Goal: Task Accomplishment & Management: Complete application form

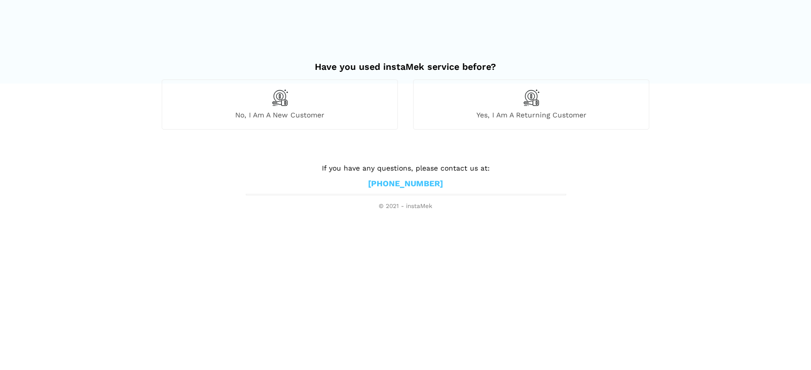
click at [271, 91] on div "No, I am a new customer" at bounding box center [280, 105] width 236 height 50
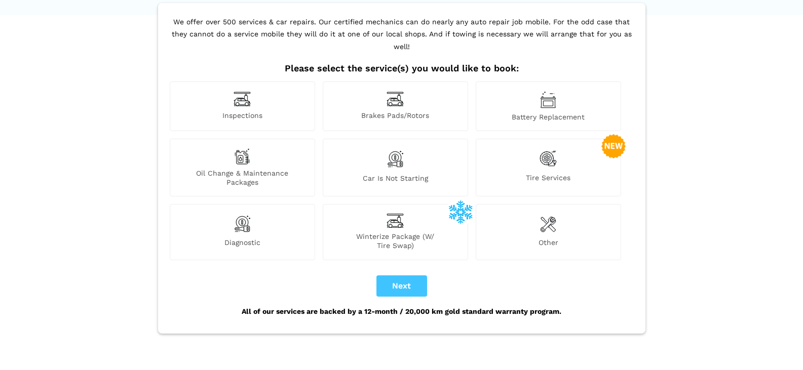
scroll to position [51, 0]
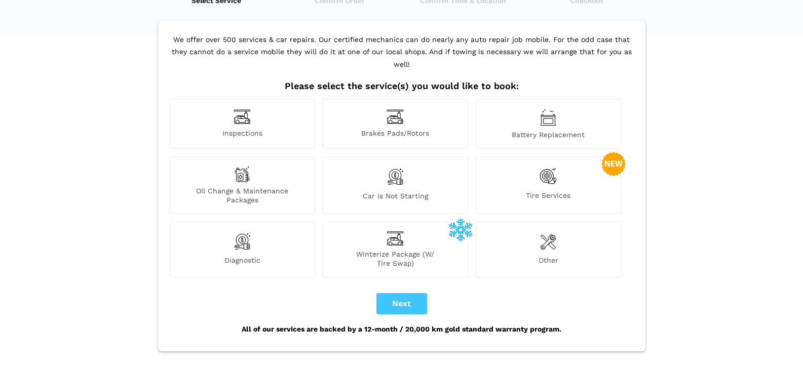
click at [240, 110] on img at bounding box center [242, 117] width 17 height 16
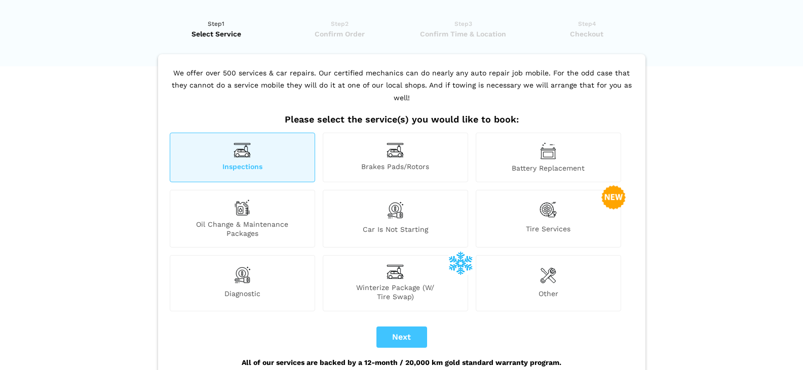
scroll to position [0, 0]
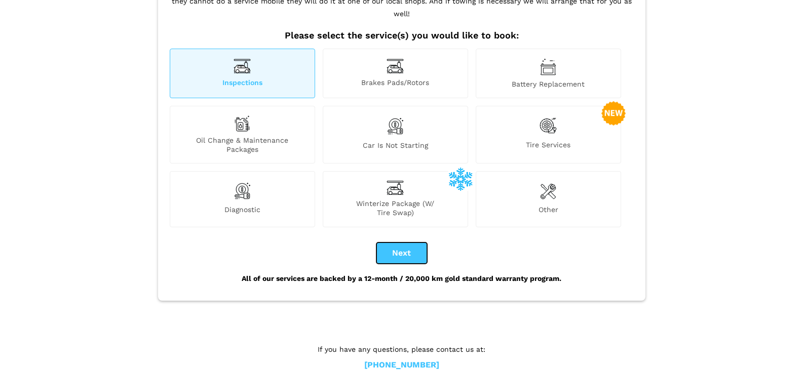
click at [414, 243] on button "Next" at bounding box center [401, 253] width 51 height 21
checkbox input "true"
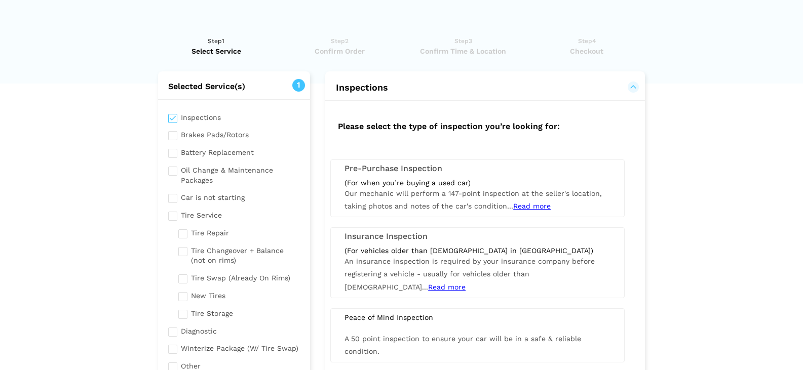
click at [528, 207] on span "Read more" at bounding box center [531, 206] width 37 height 8
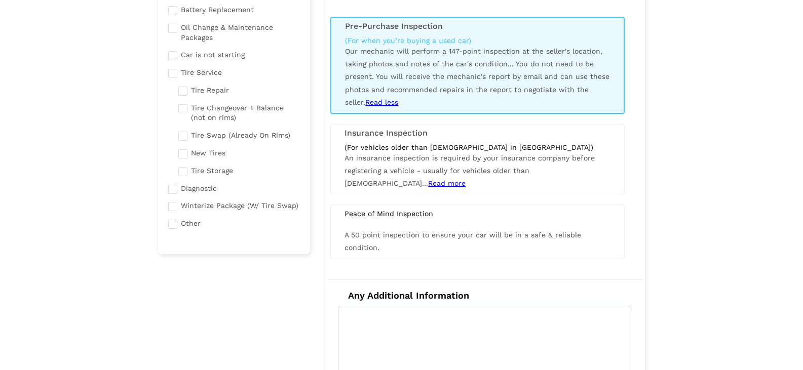
scroll to position [304, 0]
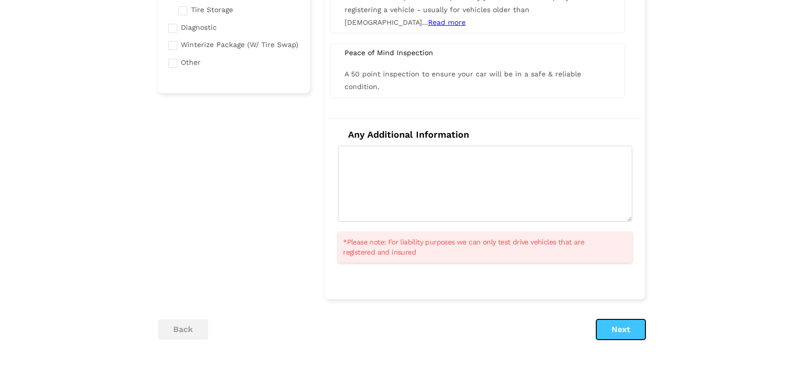
click at [627, 336] on button "Next" at bounding box center [620, 330] width 49 height 20
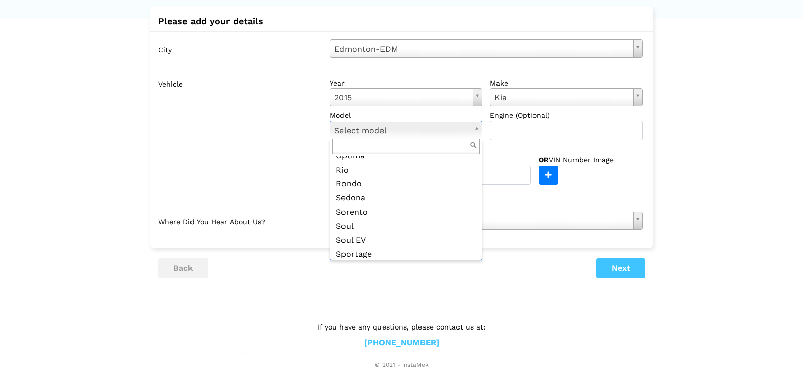
scroll to position [96, 0]
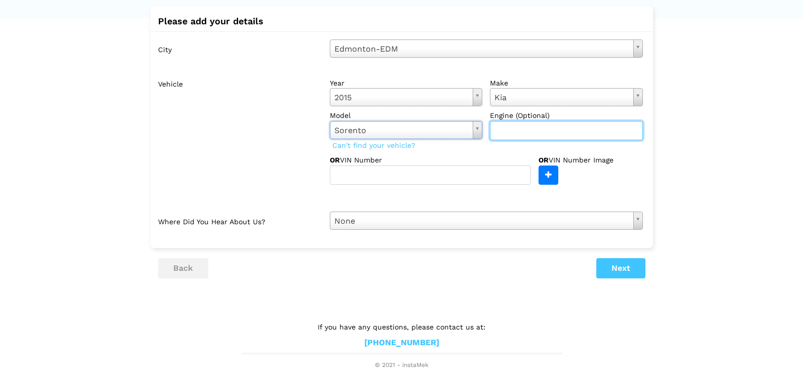
click at [536, 133] on input "text" at bounding box center [566, 130] width 153 height 19
type input "3.3"
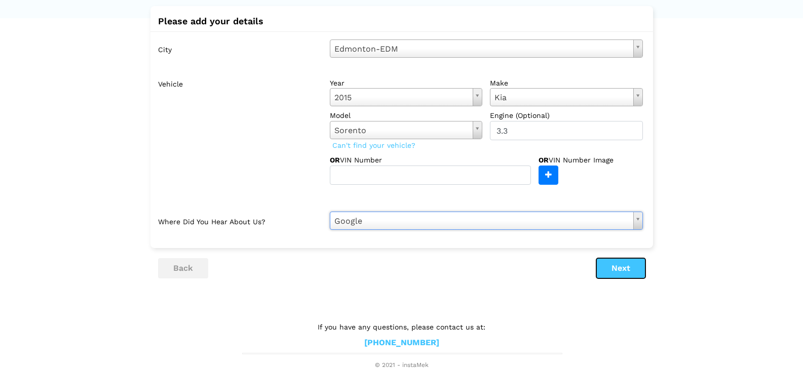
click at [627, 269] on button "Next" at bounding box center [620, 268] width 49 height 20
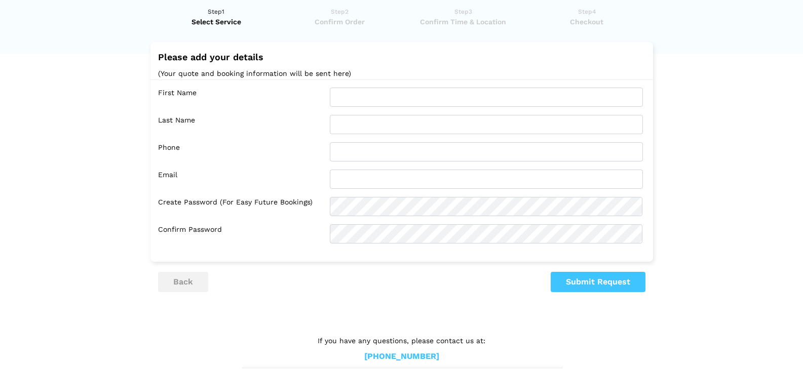
scroll to position [44, 0]
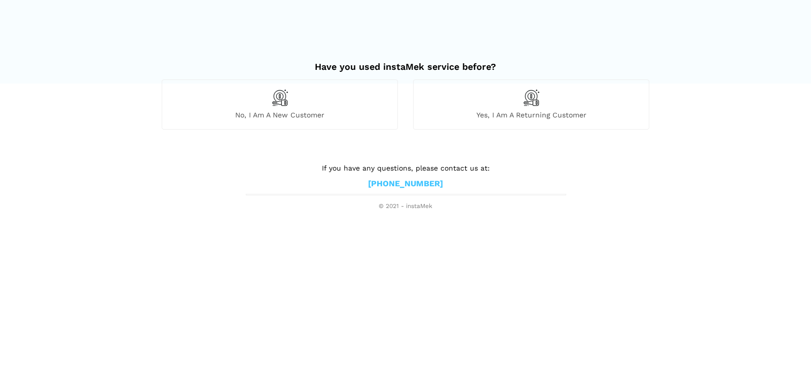
click at [285, 108] on div "No, I am a new customer" at bounding box center [280, 105] width 236 height 50
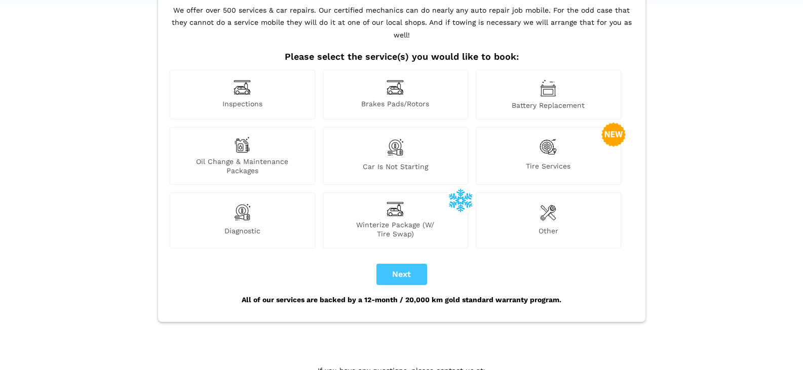
scroll to position [111, 0]
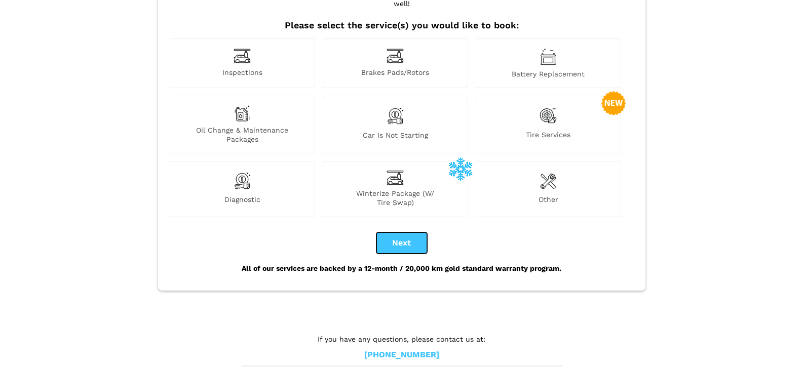
click at [408, 233] on button "Next" at bounding box center [401, 243] width 51 height 21
click at [262, 68] on span "Inspections" at bounding box center [242, 73] width 144 height 11
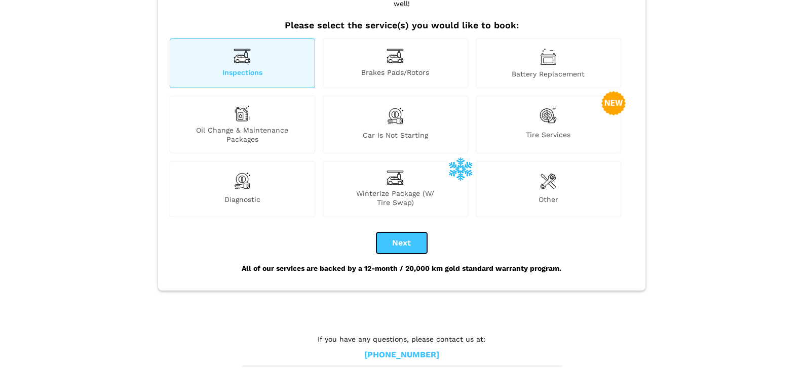
click at [401, 239] on button "Next" at bounding box center [401, 243] width 51 height 21
checkbox input "true"
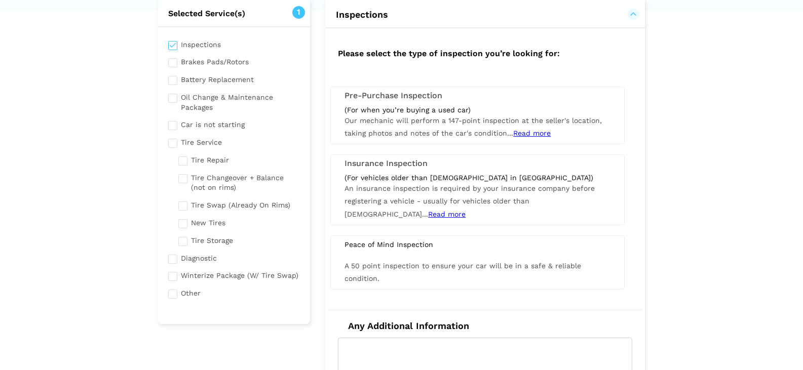
scroll to position [51, 0]
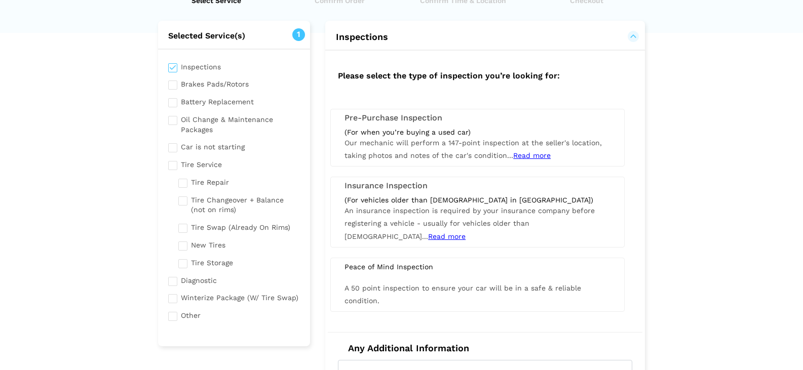
click at [407, 120] on h3 "Pre-Purchase Inspection" at bounding box center [478, 117] width 266 height 9
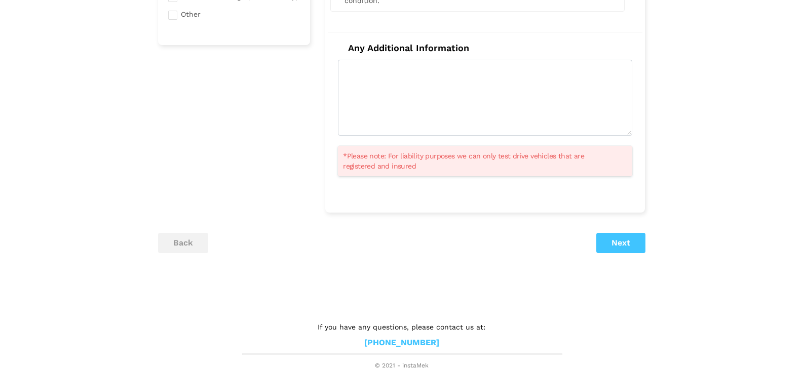
scroll to position [353, 0]
click at [623, 237] on button "Next" at bounding box center [620, 243] width 49 height 20
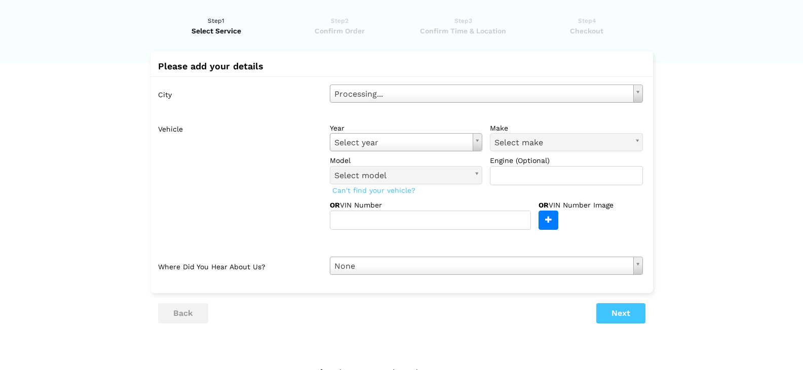
scroll to position [0, 0]
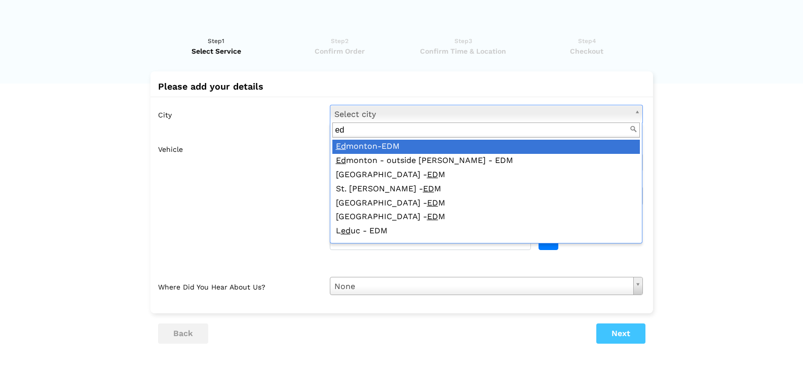
type input "ed"
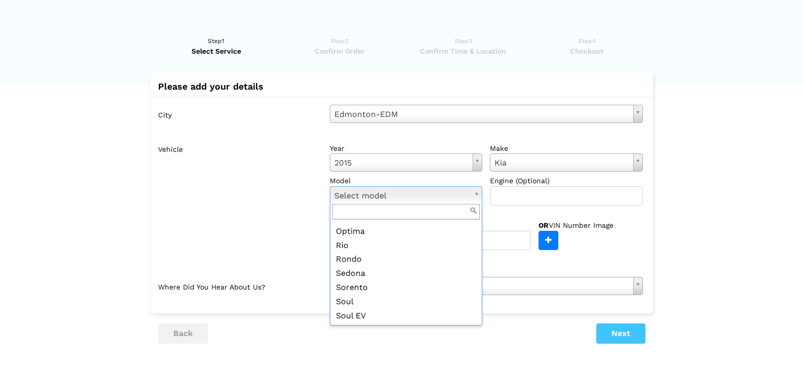
scroll to position [96, 0]
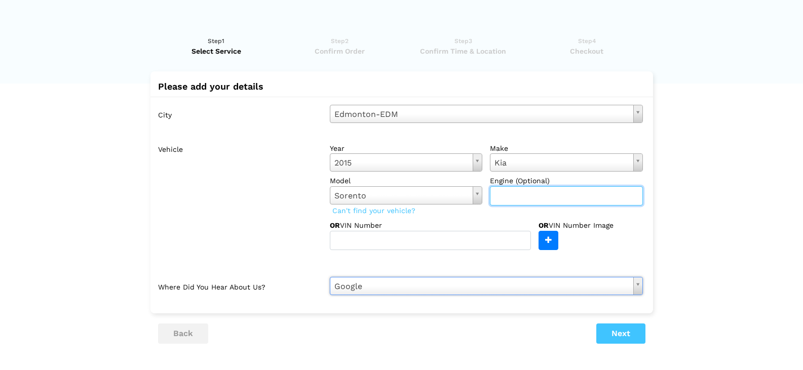
click at [549, 200] on input "text" at bounding box center [566, 195] width 153 height 19
type input "3.3"
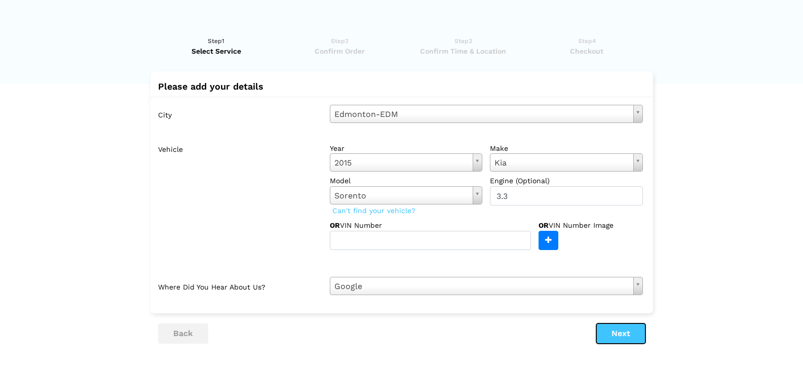
click at [619, 341] on button "Next" at bounding box center [620, 334] width 49 height 20
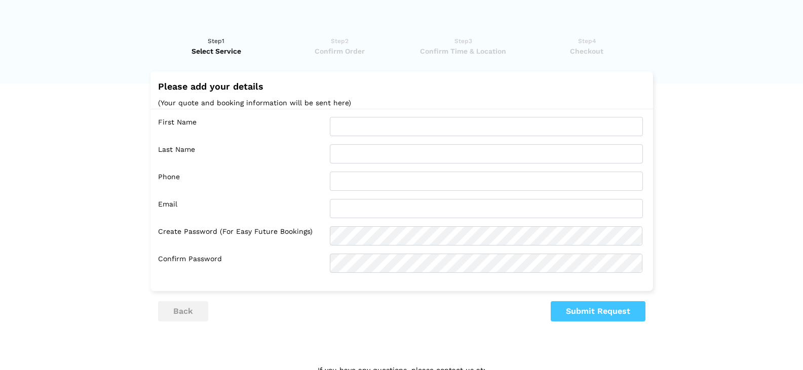
click at [407, 123] on div "First Name Last Name Phone Email Confirm Password" at bounding box center [401, 195] width 503 height 172
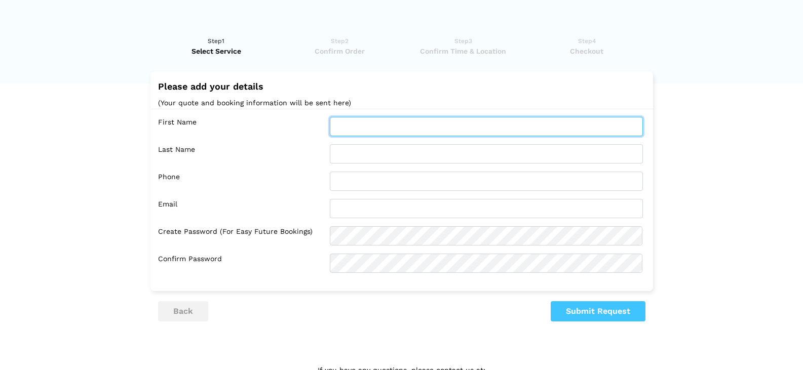
click at [405, 131] on input "text" at bounding box center [486, 126] width 313 height 19
type input "[PERSON_NAME]"
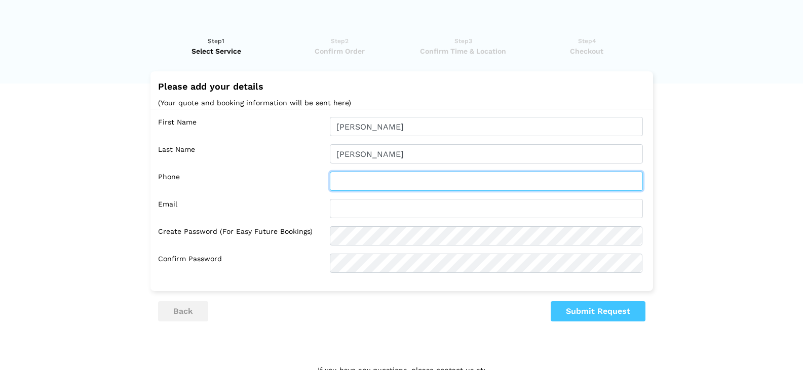
type input "7804885092"
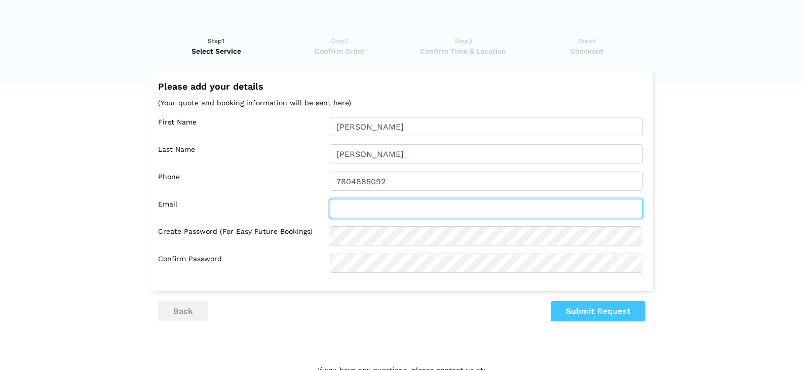
type input "[EMAIL_ADDRESS][DOMAIN_NAME]"
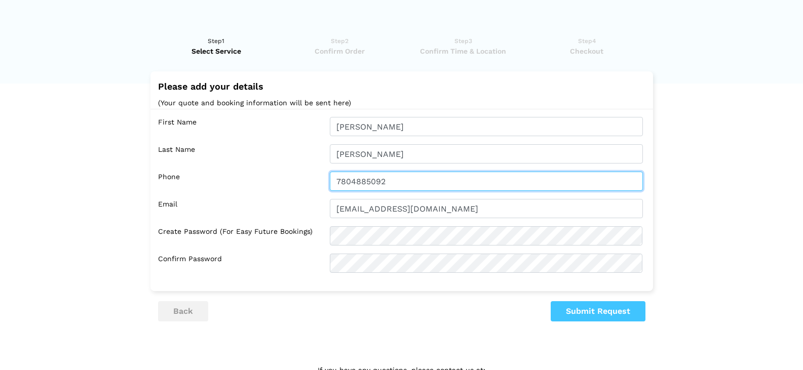
drag, startPoint x: 359, startPoint y: 185, endPoint x: 324, endPoint y: 186, distance: 35.0
click at [325, 186] on div "7804885092" at bounding box center [486, 181] width 328 height 19
type input "7805661970"
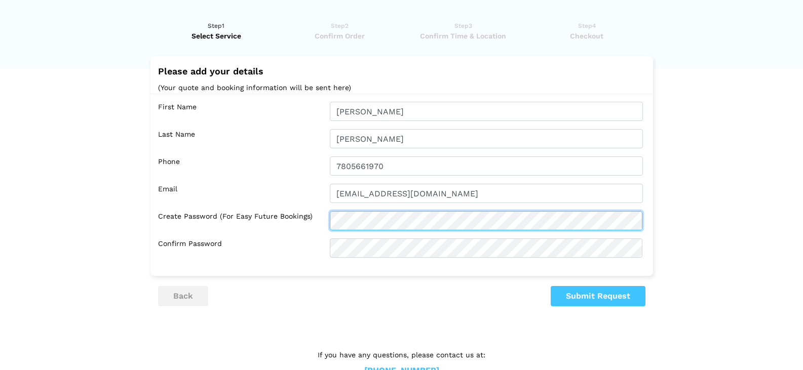
scroll to position [0, 0]
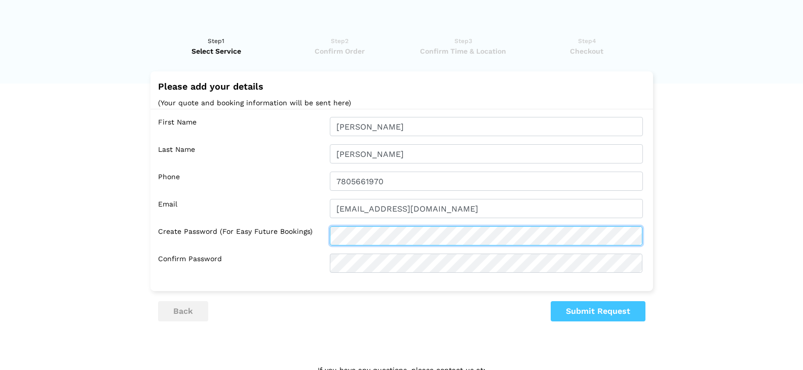
click at [291, 242] on div "Create Password (for easy future bookings)" at bounding box center [404, 235] width 492 height 19
click at [325, 236] on div at bounding box center [486, 235] width 328 height 19
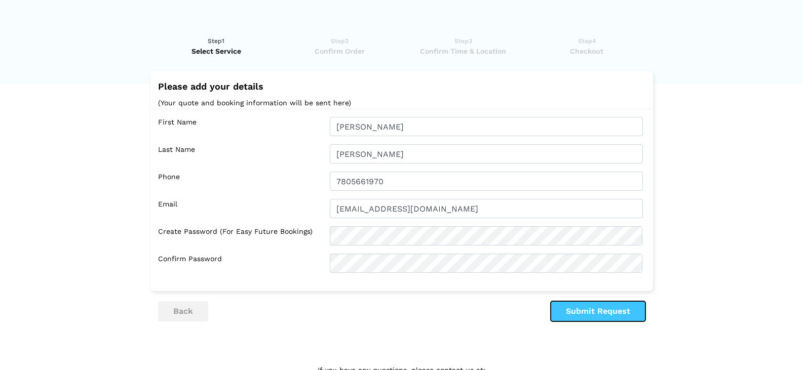
click at [604, 317] on button "Submit Request" at bounding box center [598, 311] width 95 height 20
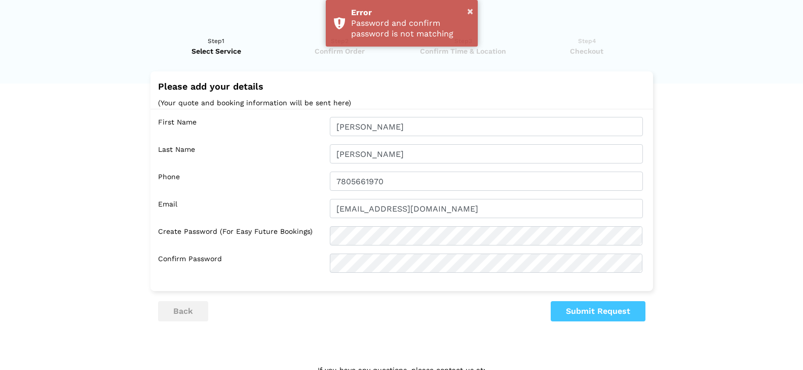
click at [393, 252] on div "First Name [PERSON_NAME] Last Name [GEOGRAPHIC_DATA] Phone 7805661970 Email [EM…" at bounding box center [401, 195] width 503 height 172
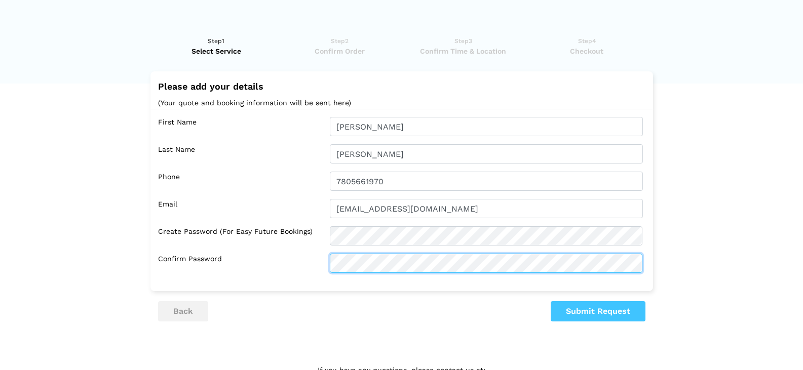
click at [282, 258] on div "Confirm Password" at bounding box center [404, 263] width 492 height 19
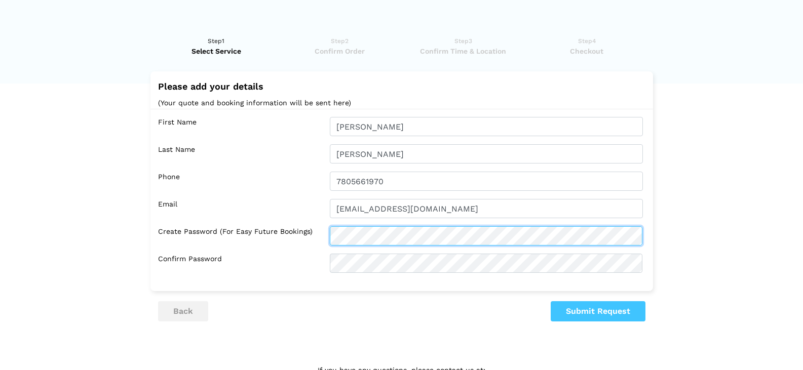
click at [280, 235] on div "Create Password (for easy future bookings)" at bounding box center [404, 235] width 492 height 19
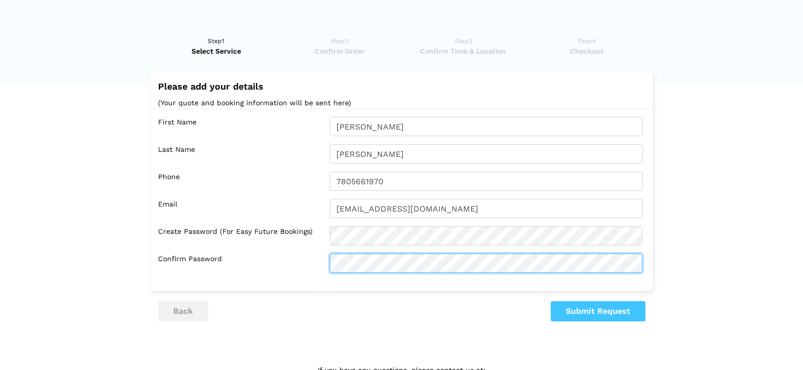
click at [319, 259] on div "Confirm Password" at bounding box center [404, 263] width 492 height 19
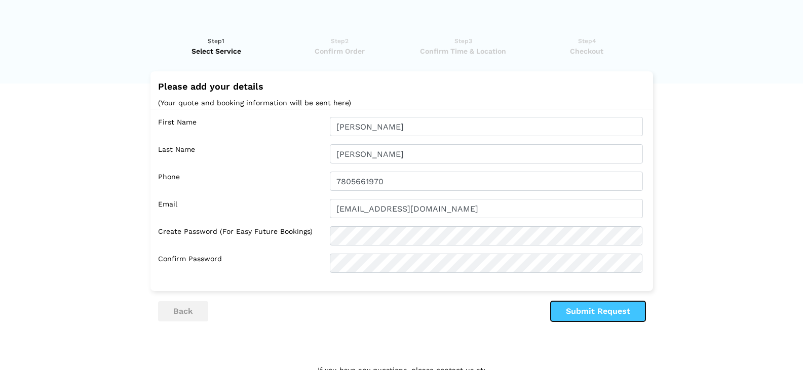
click at [600, 317] on button "Submit Request" at bounding box center [598, 311] width 95 height 20
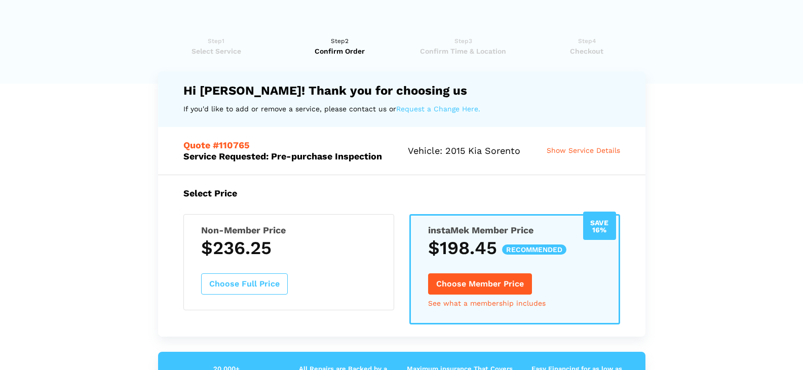
click at [585, 157] on div "Quote #110765 Service Requested: Pre-purchase Inspection Vehicle: 2015 Kia Sore…" at bounding box center [401, 150] width 487 height 47
click at [583, 152] on span "Show Service Details" at bounding box center [583, 150] width 73 height 8
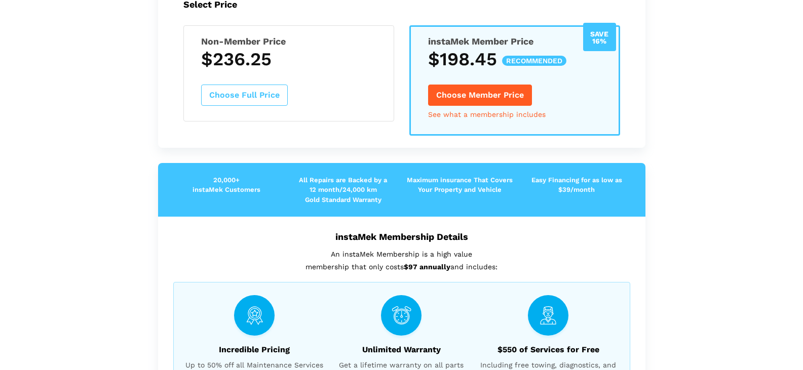
scroll to position [494, 0]
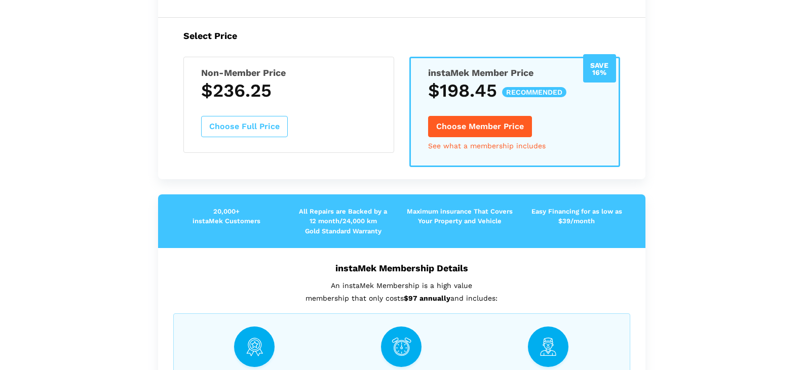
click at [477, 147] on link "See what a membership includes" at bounding box center [487, 145] width 118 height 7
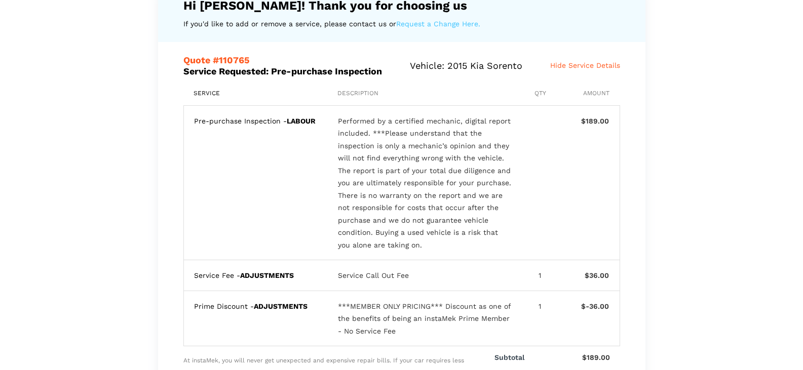
scroll to position [0, 0]
